Goal: Task Accomplishment & Management: Complete application form

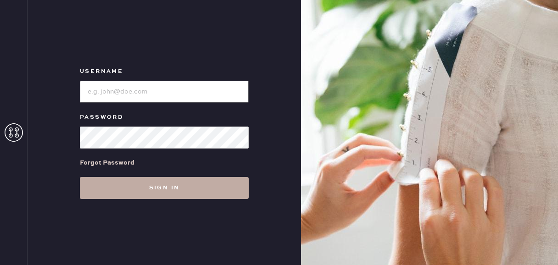
type input "reformationfillmore"
click at [171, 195] on button "Sign in" at bounding box center [164, 188] width 169 height 22
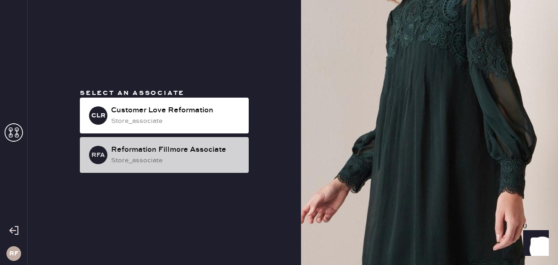
click at [195, 157] on div "store_associate" at bounding box center [176, 161] width 130 height 10
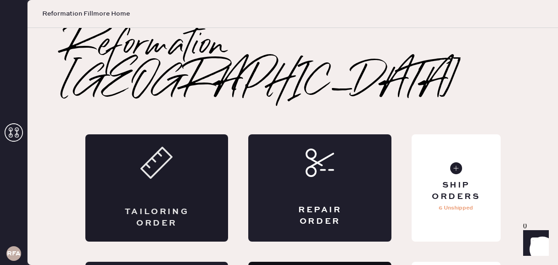
click at [197, 148] on div "Tailoring Order" at bounding box center [156, 188] width 143 height 107
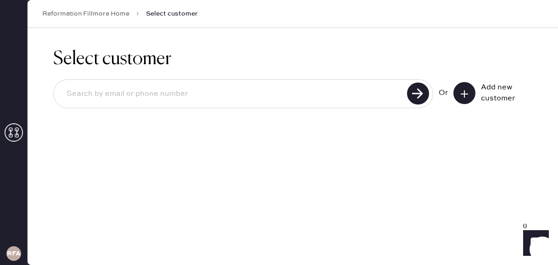
click at [204, 92] on input at bounding box center [231, 94] width 345 height 21
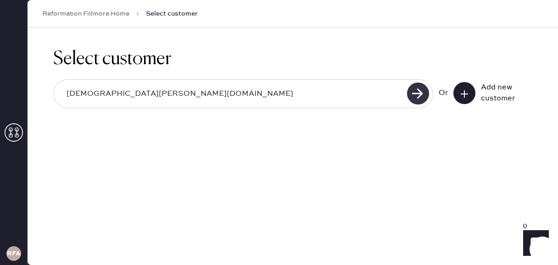
click at [419, 94] on use at bounding box center [418, 94] width 22 height 22
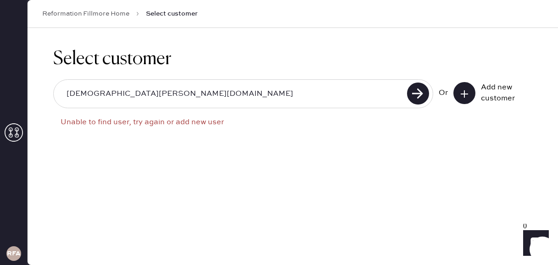
click at [87, 90] on input "[DEMOGRAPHIC_DATA][PERSON_NAME][DOMAIN_NAME]" at bounding box center [231, 94] width 345 height 21
click at [90, 93] on input "[DEMOGRAPHIC_DATA][PERSON_NAME][DOMAIN_NAME]" at bounding box center [231, 94] width 345 height 21
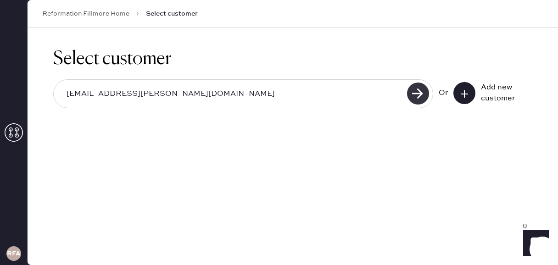
type input "[EMAIL_ADDRESS][PERSON_NAME][DOMAIN_NAME]"
click at [412, 92] on use at bounding box center [418, 94] width 22 height 22
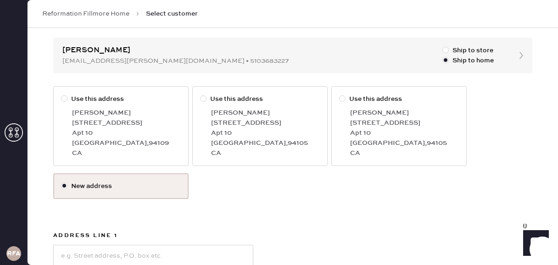
scroll to position [88, 0]
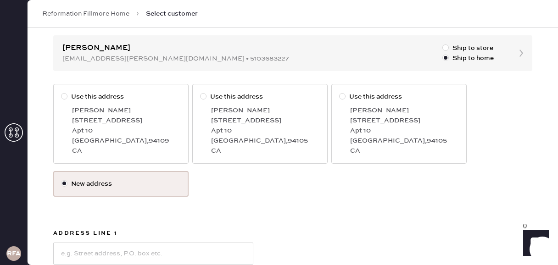
click at [65, 96] on div at bounding box center [64, 96] width 6 height 6
click at [62, 92] on input "Use this address" at bounding box center [61, 92] width 0 height 0
radio input "true"
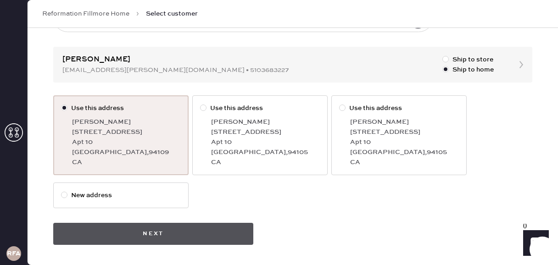
click at [169, 234] on button "Next" at bounding box center [153, 234] width 200 height 22
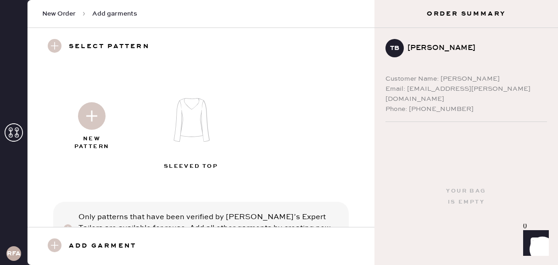
scroll to position [39, 0]
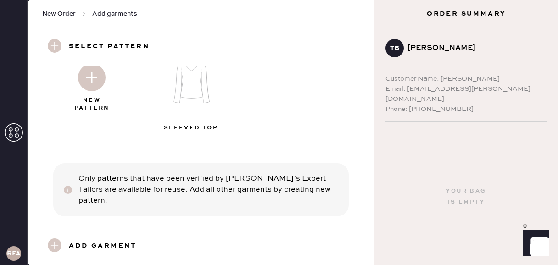
click at [92, 81] on img at bounding box center [92, 78] width 28 height 28
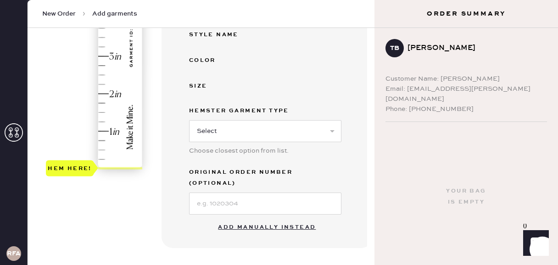
scroll to position [0, 0]
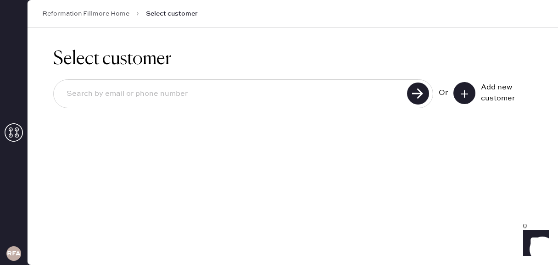
click at [159, 87] on input at bounding box center [231, 94] width 345 height 21
type input "[EMAIL_ADDRESS][PERSON_NAME][DOMAIN_NAME]"
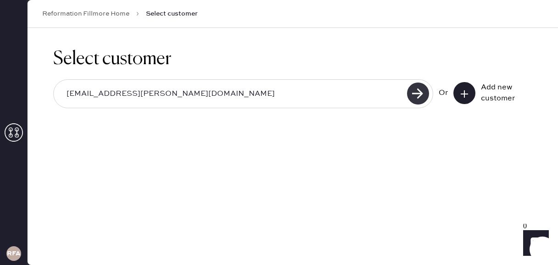
click at [418, 93] on use at bounding box center [418, 94] width 22 height 22
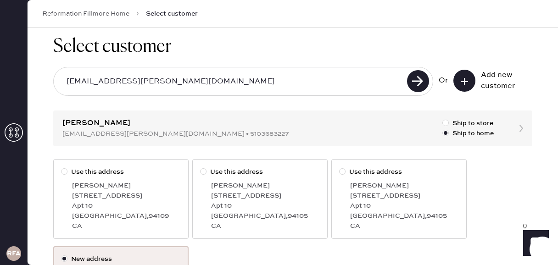
scroll to position [29, 0]
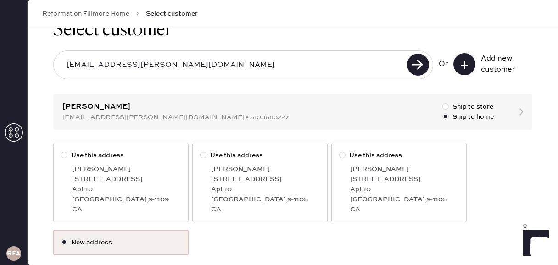
click at [64, 157] on div at bounding box center [64, 155] width 6 height 6
click at [62, 151] on input "Use this address" at bounding box center [61, 151] width 0 height 0
radio input "true"
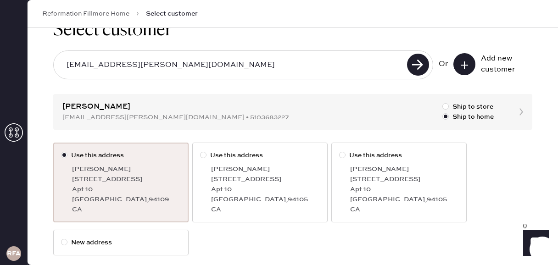
scroll to position [76, 0]
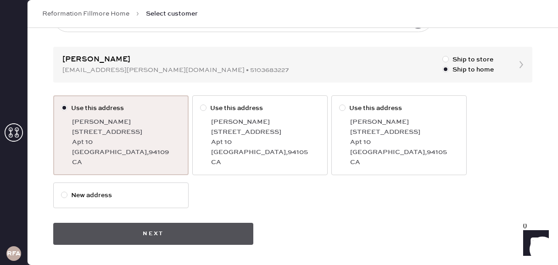
click at [165, 236] on button "Next" at bounding box center [153, 234] width 200 height 22
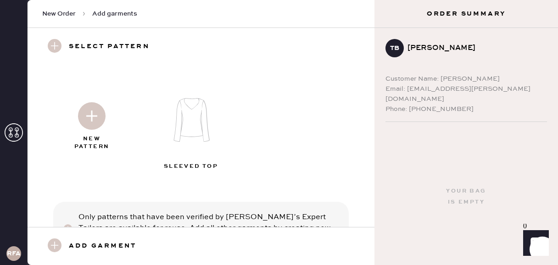
click at [89, 112] on img at bounding box center [92, 116] width 28 height 28
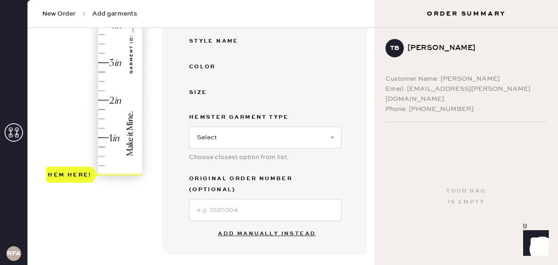
scroll to position [225, 0]
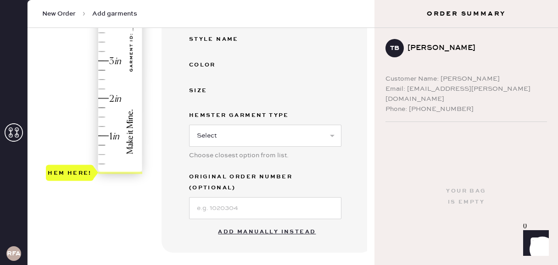
click at [258, 223] on button "Add manually instead" at bounding box center [267, 232] width 109 height 18
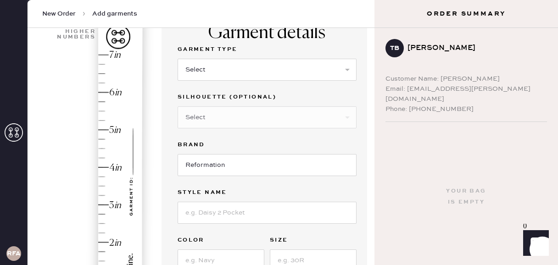
scroll to position [79, 0]
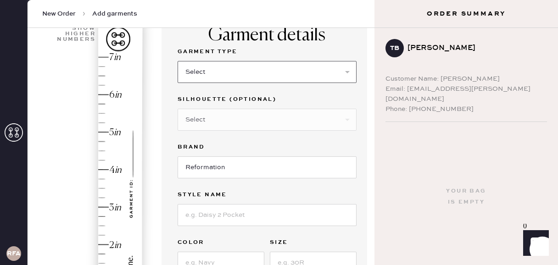
click at [218, 78] on select "Select Basic Skirt Jeans Leggings Pants Shorts Basic Sleeved Dress Basic Sleeve…" at bounding box center [267, 72] width 179 height 22
select select "15"
click at [178, 61] on select "Select Basic Skirt Jeans Leggings Pants Shorts Basic Sleeved Dress Basic Sleeve…" at bounding box center [267, 72] width 179 height 22
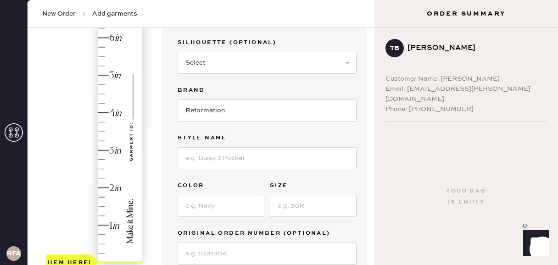
scroll to position [135, 0]
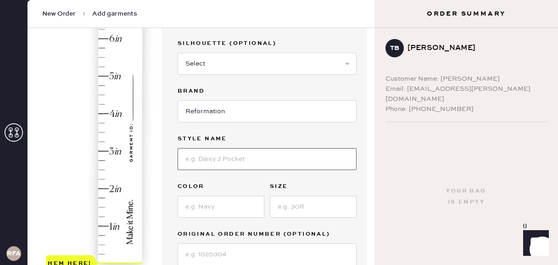
click at [215, 157] on input at bounding box center [267, 159] width 179 height 22
type input "H"
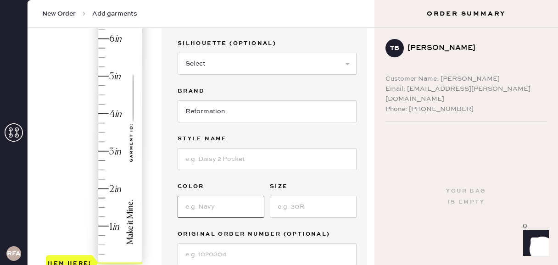
click at [199, 210] on input at bounding box center [221, 207] width 87 height 22
type input "[PERSON_NAME]"
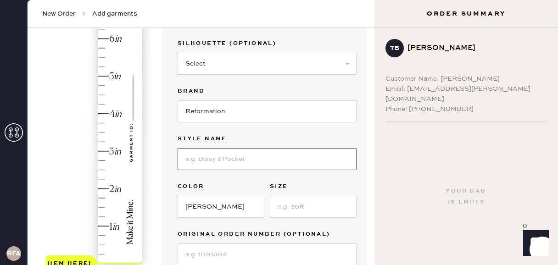
click at [213, 162] on input at bounding box center [267, 159] width 179 height 22
type input "[PERSON_NAME]"
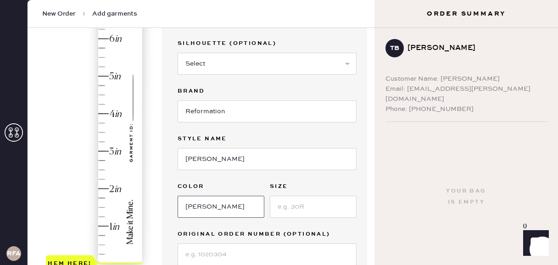
drag, startPoint x: 212, startPoint y: 205, endPoint x: 177, endPoint y: 204, distance: 35.4
click at [177, 204] on div "Garment details Garment Type Select Basic Skirt Jeans Leggings Pants Shorts Bas…" at bounding box center [267, 128] width 211 height 343
type input "[PERSON_NAME]"
click at [297, 207] on input at bounding box center [313, 207] width 87 height 22
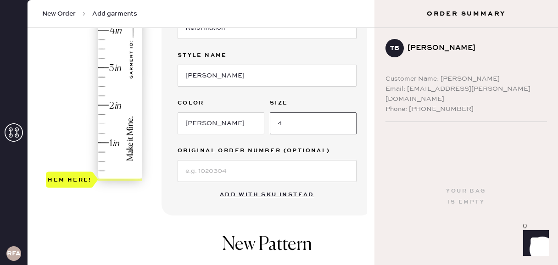
scroll to position [220, 0]
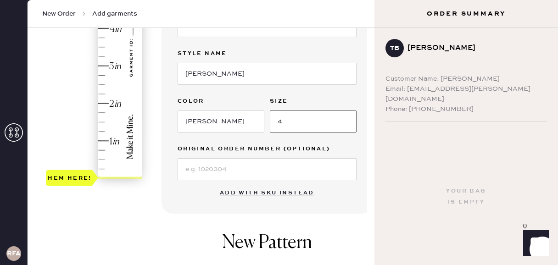
type input "4"
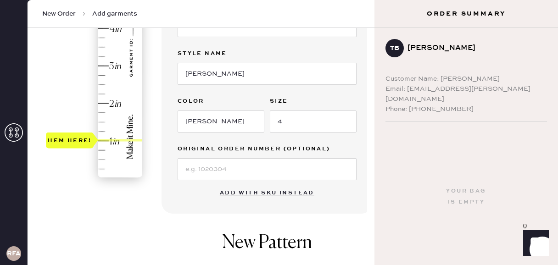
drag, startPoint x: 71, startPoint y: 179, endPoint x: 69, endPoint y: 142, distance: 36.8
click at [69, 142] on div "Hem here!" at bounding box center [70, 140] width 44 height 11
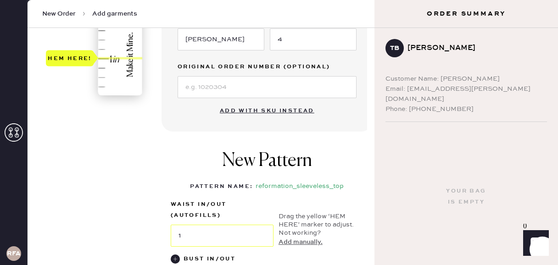
scroll to position [291, 0]
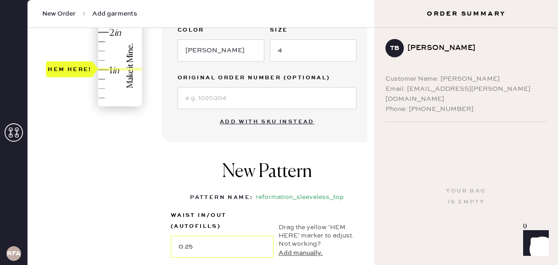
type input "0"
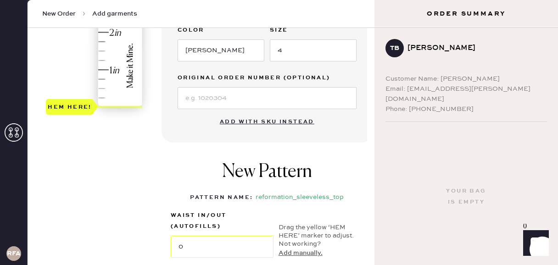
drag, startPoint x: 81, startPoint y: 66, endPoint x: 81, endPoint y: 115, distance: 49.1
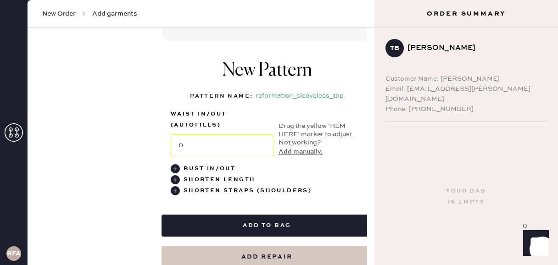
scroll to position [395, 0]
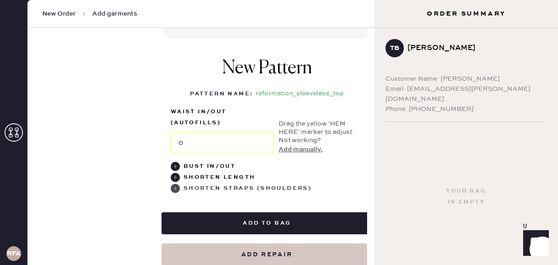
click at [175, 187] on use at bounding box center [175, 188] width 9 height 9
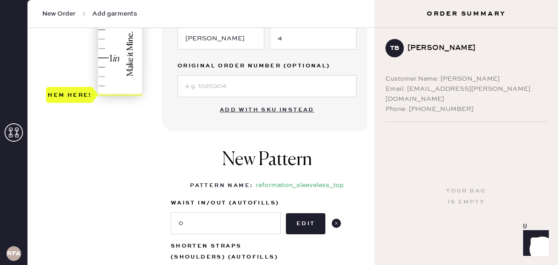
scroll to position [286, 0]
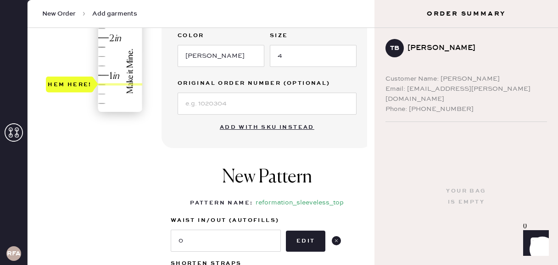
type input "1"
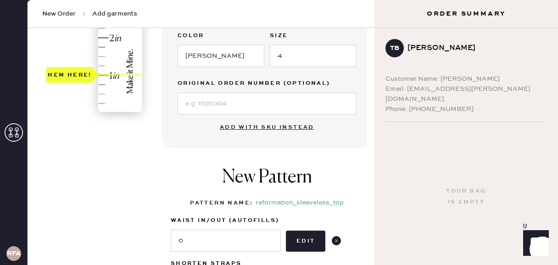
drag, startPoint x: 77, startPoint y: 111, endPoint x: 80, endPoint y: 75, distance: 35.5
click at [80, 75] on div "Hem here!" at bounding box center [70, 74] width 44 height 11
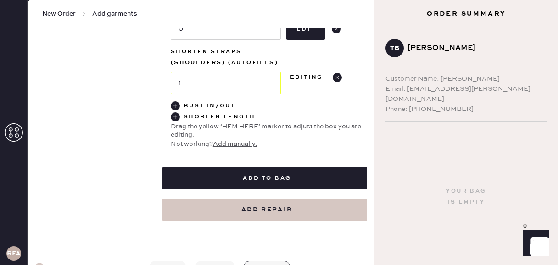
scroll to position [507, 0]
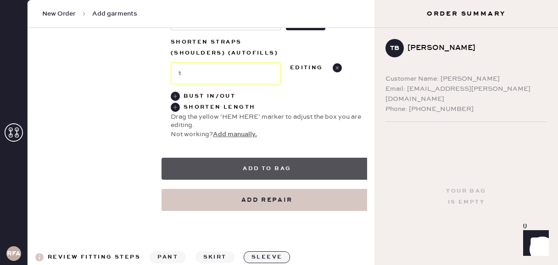
click at [221, 166] on button "Add to bag" at bounding box center [267, 169] width 211 height 22
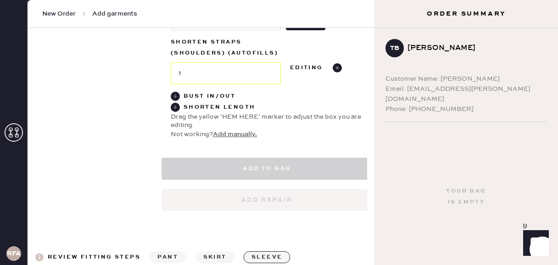
select select "15"
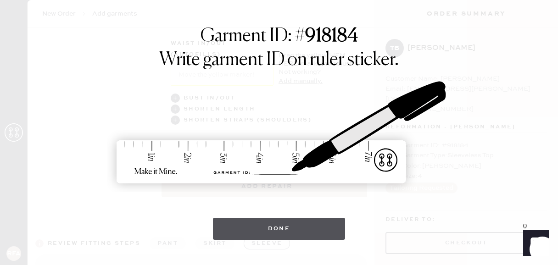
click at [291, 220] on button "Done" at bounding box center [279, 229] width 133 height 22
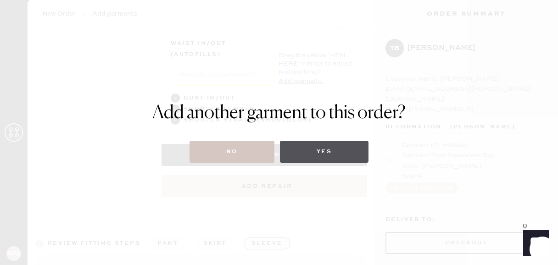
click at [324, 152] on button "Yes" at bounding box center [324, 152] width 89 height 22
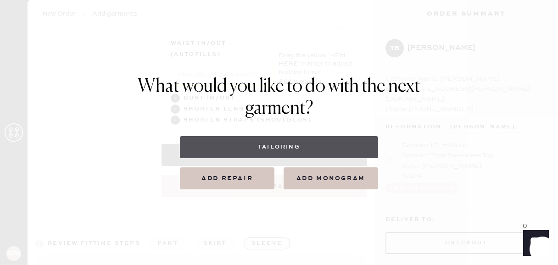
click at [270, 149] on button "Tailoring" at bounding box center [279, 147] width 198 height 22
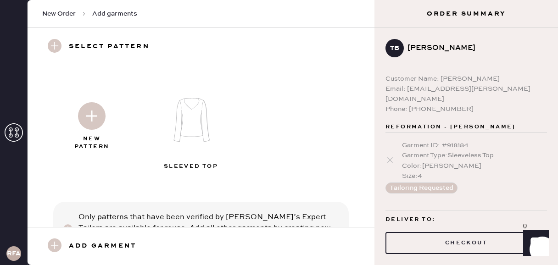
click at [97, 115] on img at bounding box center [92, 116] width 28 height 28
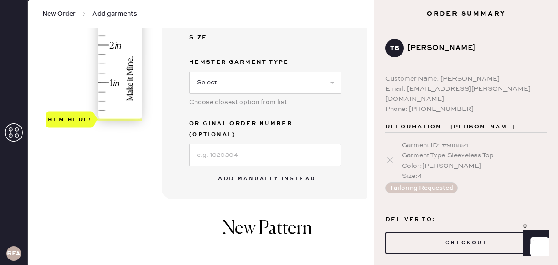
scroll to position [312, 0]
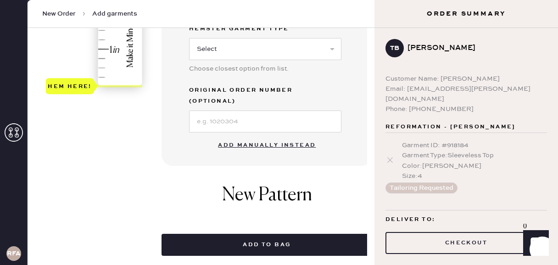
click at [266, 136] on button "Add manually instead" at bounding box center [267, 145] width 109 height 18
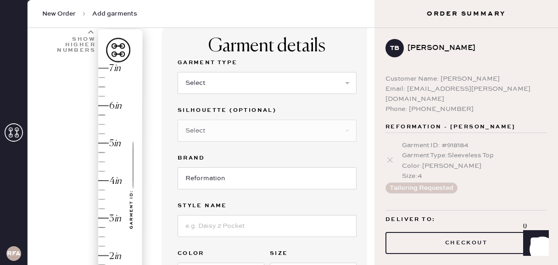
scroll to position [67, 0]
click at [335, 91] on select "Select Basic Skirt Jeans Leggings Pants Shorts Basic Sleeved Dress Basic Sleeve…" at bounding box center [267, 84] width 179 height 22
select select "6"
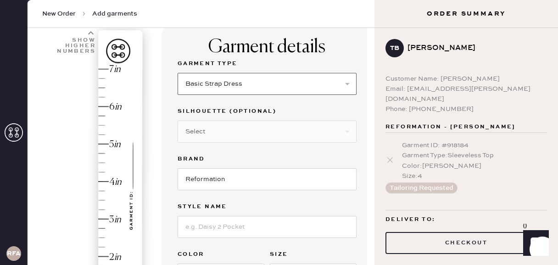
click at [178, 73] on select "Select Basic Skirt Jeans Leggings Pants Shorts Basic Sleeved Dress Basic Sleeve…" at bounding box center [267, 84] width 179 height 22
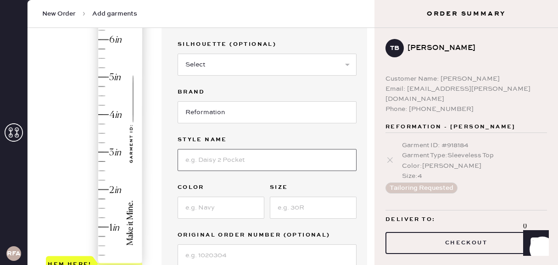
click at [239, 160] on input at bounding box center [267, 160] width 179 height 22
type input "Aiko Dress"
click at [240, 208] on input at bounding box center [221, 208] width 87 height 22
type input "Mood For Love"
click at [293, 211] on input at bounding box center [313, 208] width 87 height 22
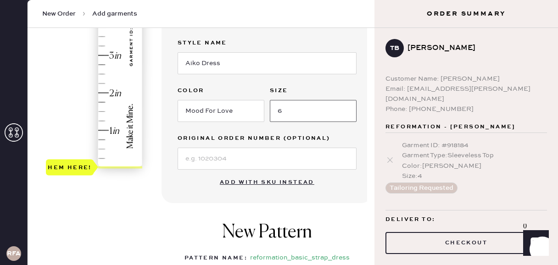
scroll to position [199, 0]
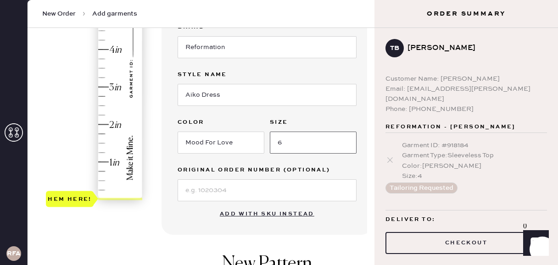
type input "6"
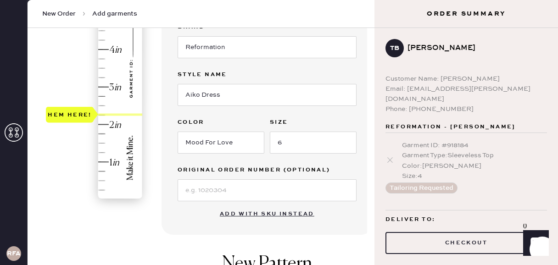
drag, startPoint x: 81, startPoint y: 201, endPoint x: 94, endPoint y: 123, distance: 79.2
click at [94, 123] on div "Hem here!" at bounding box center [95, 68] width 98 height 271
type input "2"
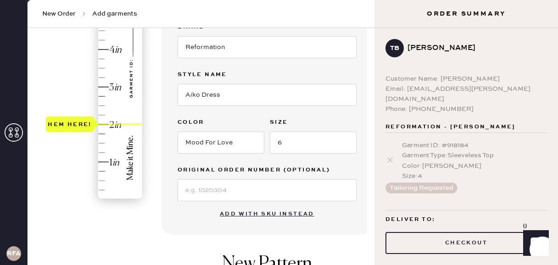
click at [94, 123] on div "Hem here!" at bounding box center [95, 68] width 98 height 271
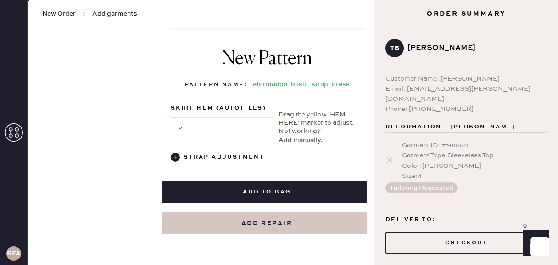
scroll to position [406, 0]
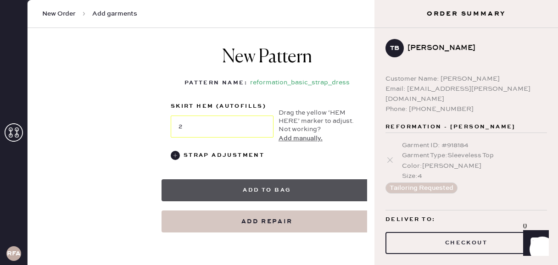
click at [237, 191] on button "Add to bag" at bounding box center [267, 191] width 211 height 22
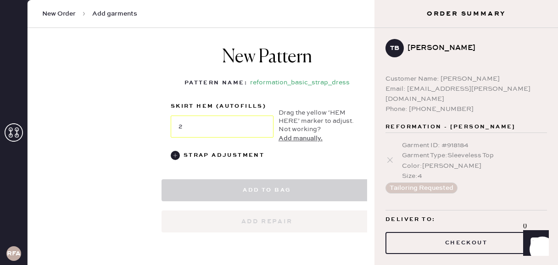
select select "6"
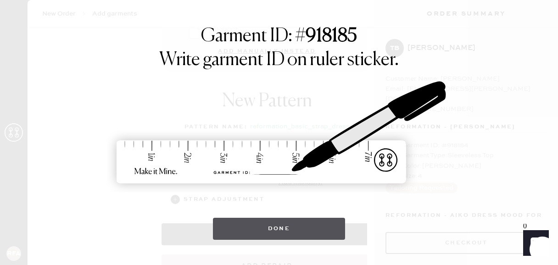
click at [275, 226] on button "Done" at bounding box center [279, 229] width 133 height 22
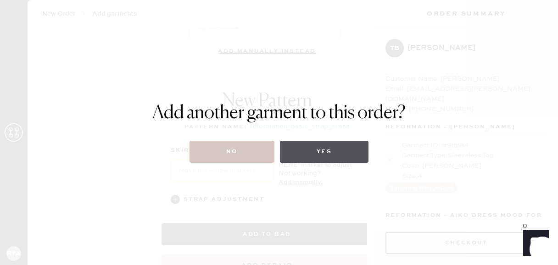
click at [323, 158] on button "Yes" at bounding box center [324, 152] width 89 height 22
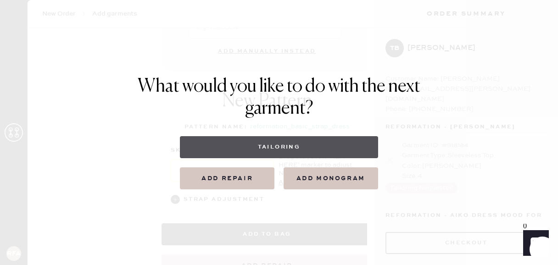
click at [282, 146] on button "Tailoring" at bounding box center [279, 147] width 198 height 22
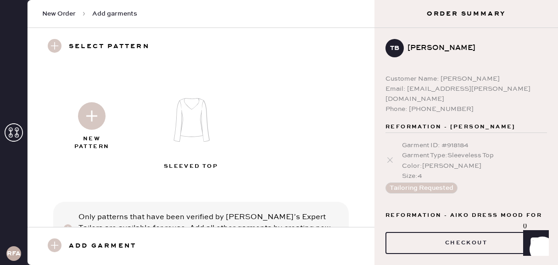
click at [90, 117] on img at bounding box center [92, 116] width 28 height 28
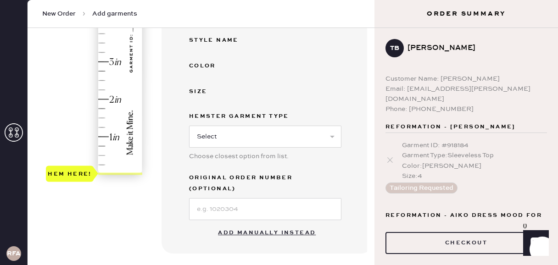
scroll to position [230, 0]
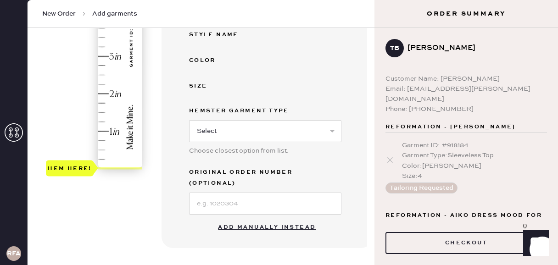
click at [244, 219] on button "Add manually instead" at bounding box center [267, 228] width 109 height 18
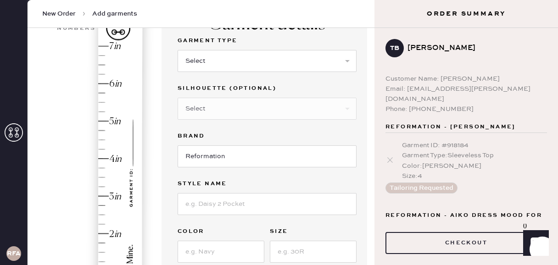
scroll to position [0, 0]
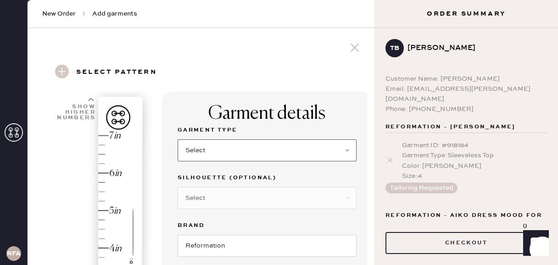
click at [235, 148] on select "Select Basic Skirt Jeans Leggings Pants Shorts Basic Sleeved Dress Basic Sleeve…" at bounding box center [267, 151] width 179 height 22
select select "4"
click at [178, 140] on select "Select Basic Skirt Jeans Leggings Pants Shorts Basic Sleeved Dress Basic Sleeve…" at bounding box center [267, 151] width 179 height 22
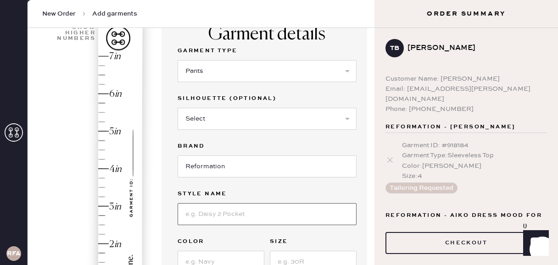
click at [210, 210] on input at bounding box center [267, 214] width 179 height 22
type input "[PERSON_NAME] Satin Pants"
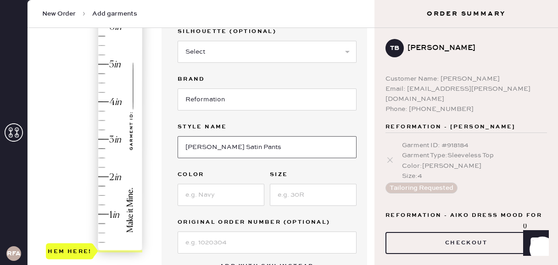
scroll to position [145, 0]
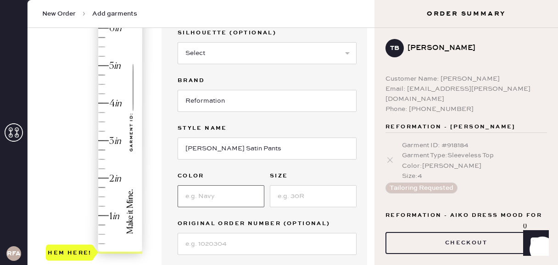
click at [226, 193] on input at bounding box center [221, 196] width 87 height 22
type input "Polka Dots"
click at [293, 197] on input at bounding box center [313, 196] width 87 height 22
type input "S"
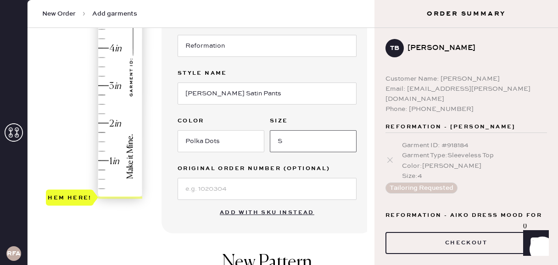
scroll to position [201, 0]
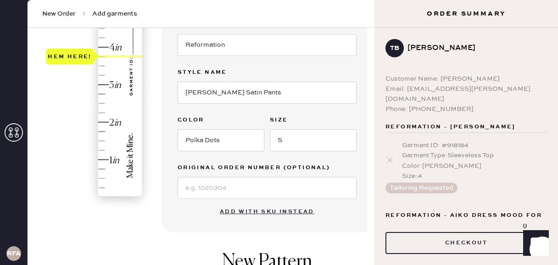
drag, startPoint x: 79, startPoint y: 191, endPoint x: 103, endPoint y: 58, distance: 135.4
click at [103, 58] on div "Hem here!" at bounding box center [95, 66] width 98 height 271
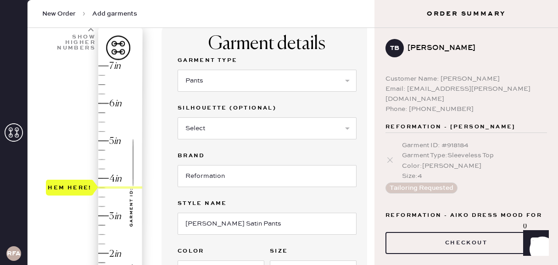
scroll to position [69, 0]
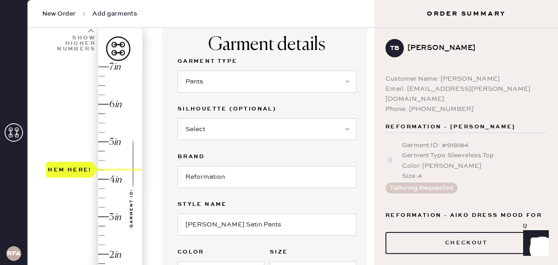
type input "7"
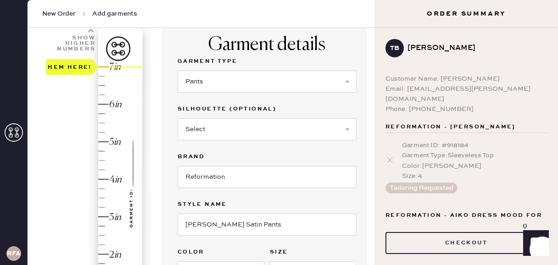
drag, startPoint x: 68, startPoint y: 185, endPoint x: 80, endPoint y: 57, distance: 128.7
click at [80, 57] on div "1 in 2 in 3 in 4 in 5 in 6 in 7 in Show higher numbers Show lower numbers Hem h…" at bounding box center [95, 188] width 98 height 321
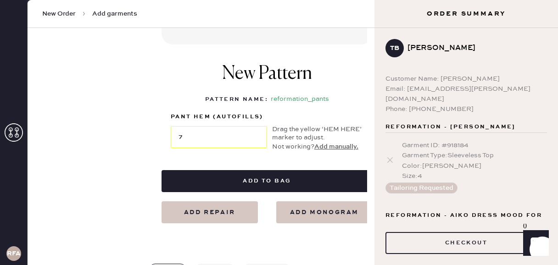
scroll to position [390, 0]
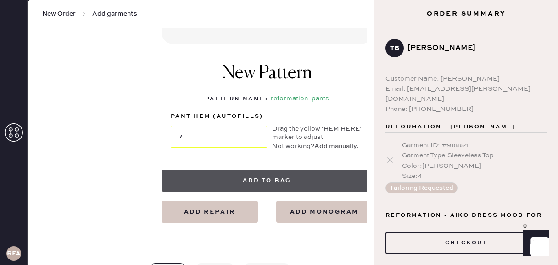
click at [243, 182] on button "Add to bag" at bounding box center [267, 181] width 211 height 22
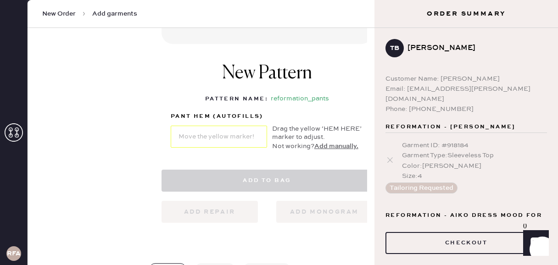
select select "4"
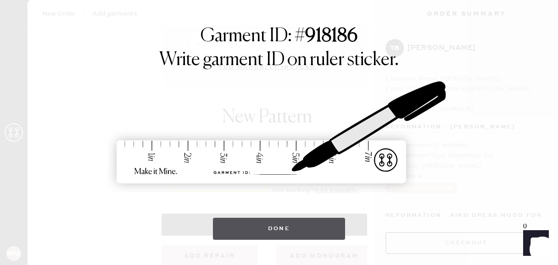
click at [302, 231] on button "Done" at bounding box center [279, 229] width 133 height 22
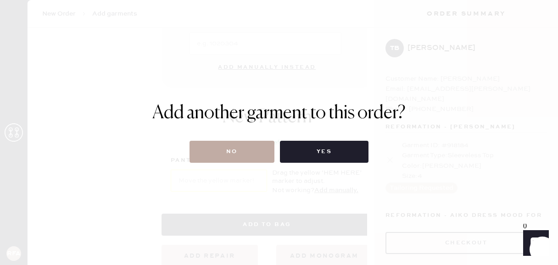
click at [262, 150] on button "No" at bounding box center [232, 152] width 85 height 22
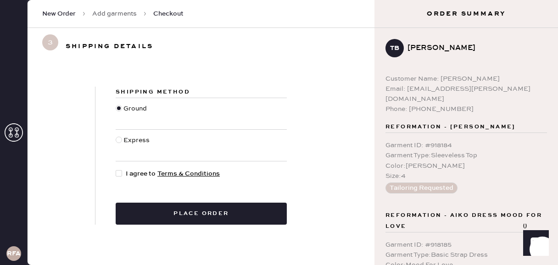
click at [121, 140] on div at bounding box center [119, 140] width 6 height 6
click at [116, 136] on input "Express" at bounding box center [116, 135] width 0 height 0
radio input "true"
click at [119, 174] on div at bounding box center [119, 173] width 6 height 6
click at [116, 169] on input "I agree to Terms & Conditions" at bounding box center [116, 169] width 0 height 0
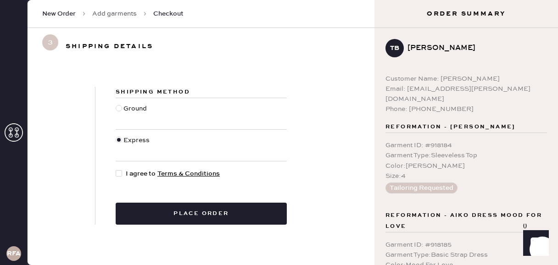
checkbox input "true"
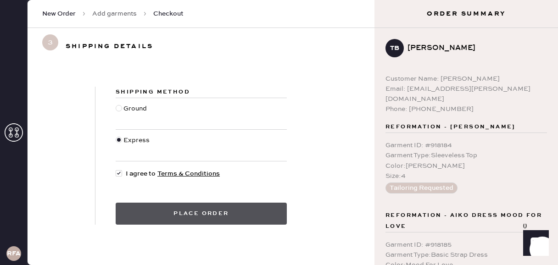
click at [227, 215] on button "Place order" at bounding box center [201, 214] width 171 height 22
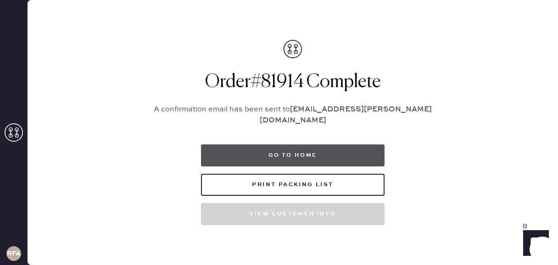
click at [293, 149] on button "Go to home" at bounding box center [293, 156] width 184 height 22
